Goal: Transaction & Acquisition: Download file/media

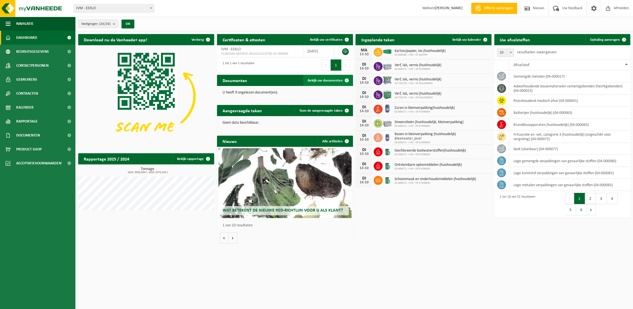
click at [335, 80] on span "Bekijk uw documenten" at bounding box center [325, 81] width 35 height 4
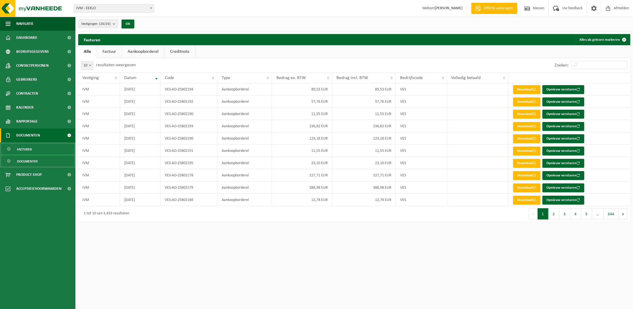
click at [25, 161] on span "Documenten" at bounding box center [27, 161] width 21 height 11
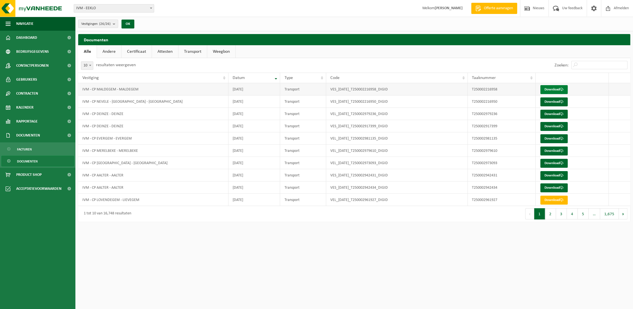
click at [549, 88] on link "Download" at bounding box center [553, 89] width 27 height 9
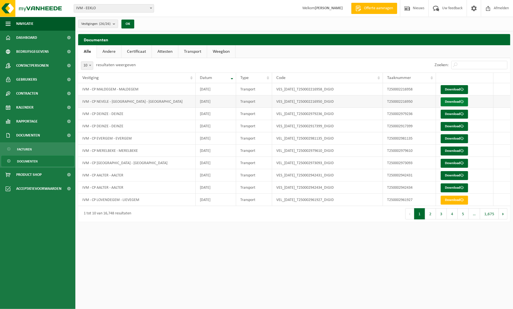
click at [456, 99] on link "Download" at bounding box center [454, 101] width 27 height 9
click at [458, 114] on link "Download" at bounding box center [454, 114] width 27 height 9
click at [453, 126] on link "Download" at bounding box center [454, 126] width 27 height 9
click at [453, 138] on link "Download" at bounding box center [454, 138] width 27 height 9
click at [455, 151] on link "Download" at bounding box center [454, 151] width 27 height 9
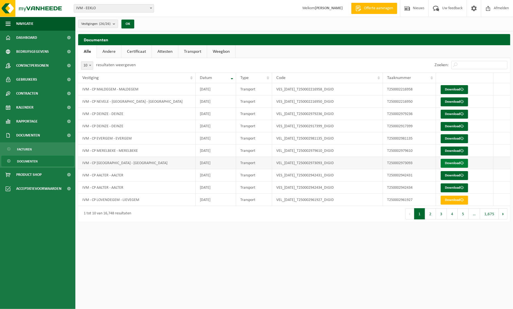
click at [453, 163] on link "Download" at bounding box center [454, 163] width 27 height 9
click at [455, 175] on link "Download" at bounding box center [454, 175] width 27 height 9
click at [455, 187] on link "Download" at bounding box center [454, 187] width 27 height 9
click at [503, 10] on span "Afmelden" at bounding box center [501, 8] width 18 height 16
